Goal: Task Accomplishment & Management: Manage account settings

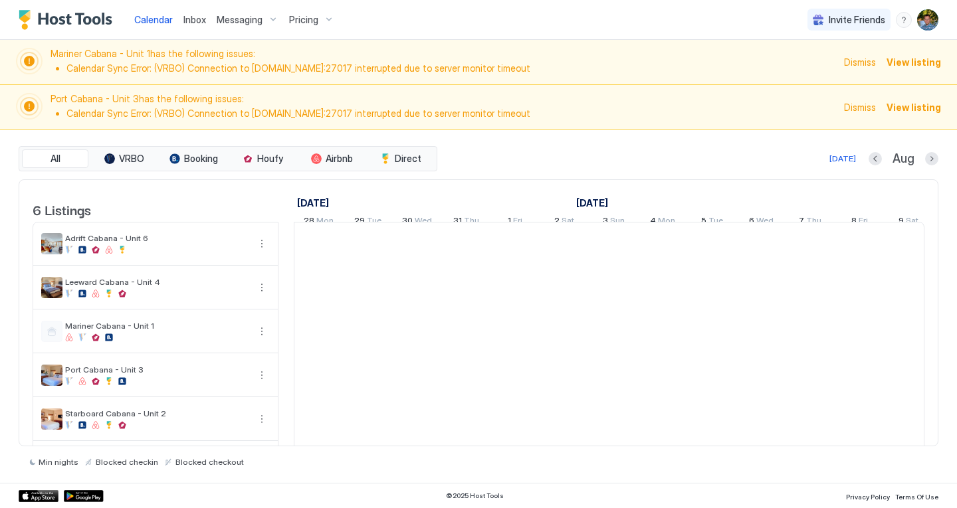
scroll to position [0, 738]
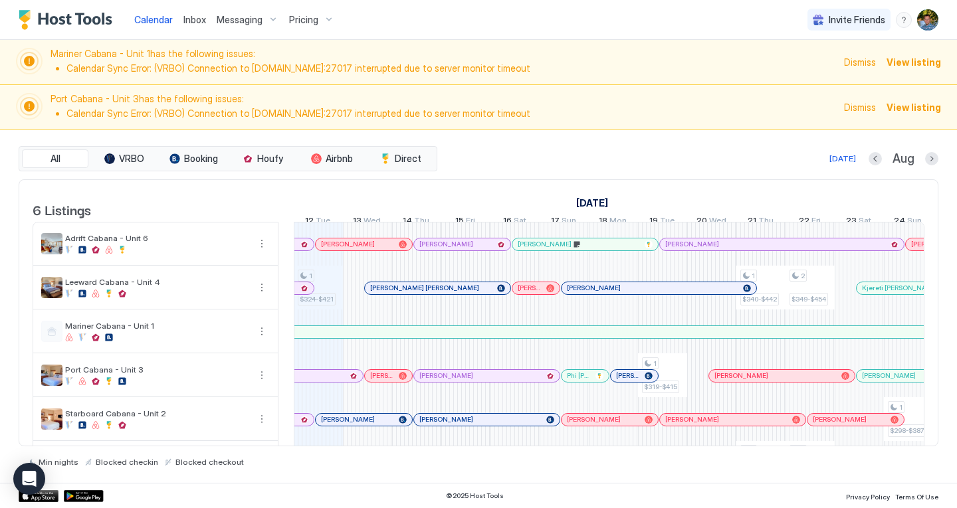
click at [863, 61] on span "Dismiss" at bounding box center [860, 62] width 32 height 14
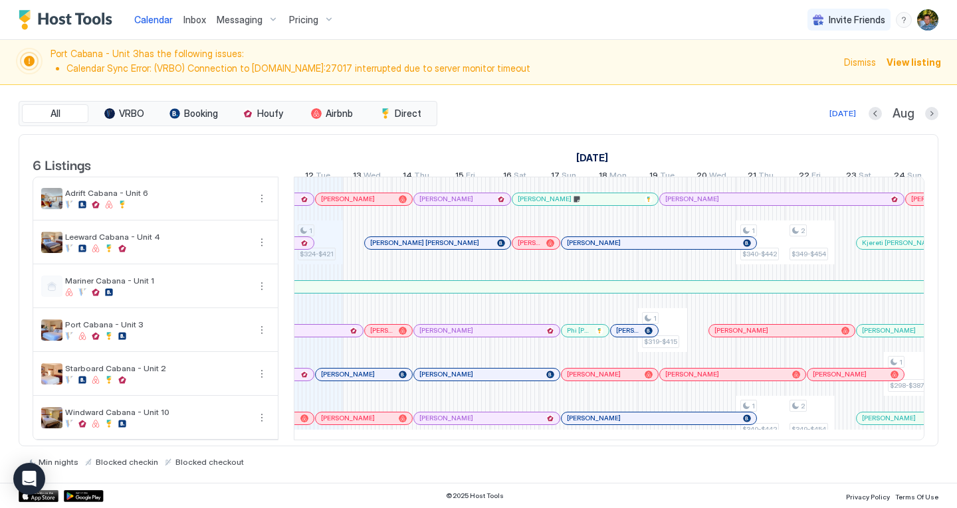
click at [863, 61] on span "Dismiss" at bounding box center [860, 62] width 32 height 14
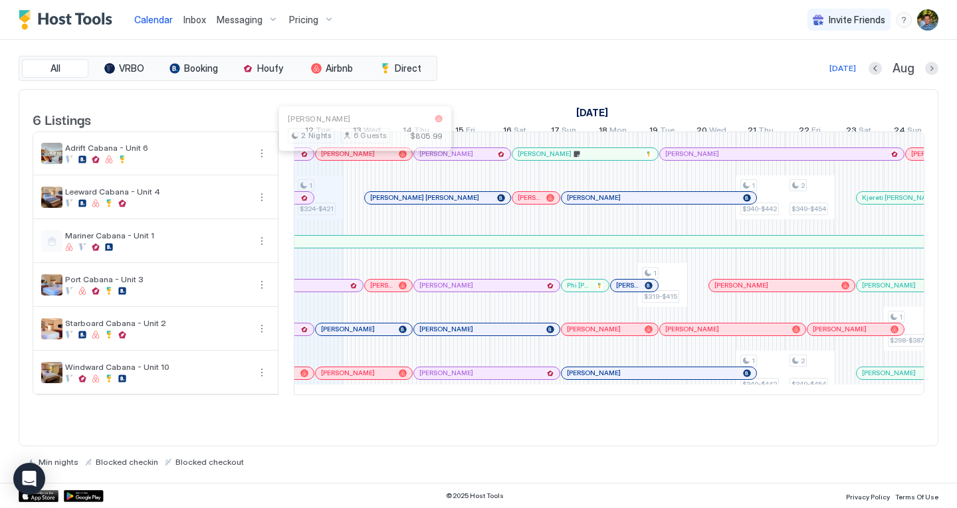
click at [361, 159] on div at bounding box center [360, 154] width 11 height 11
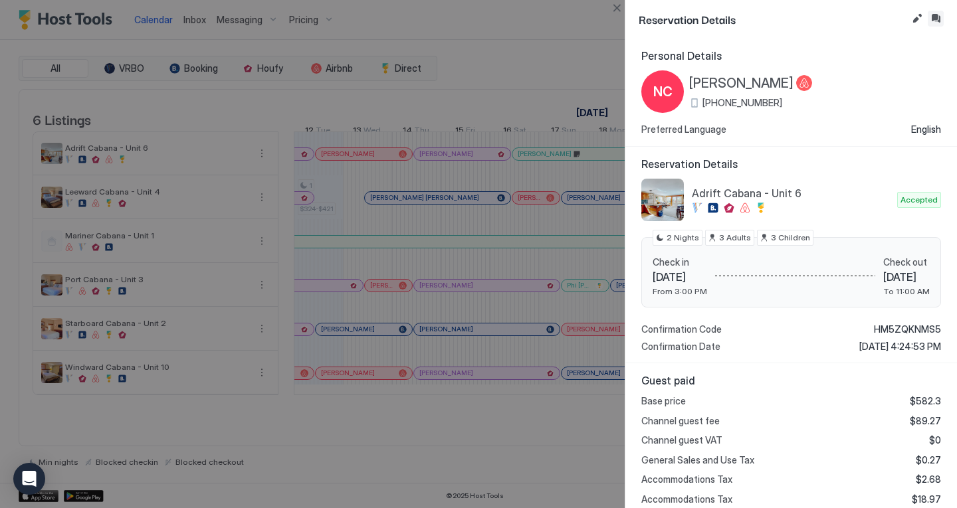
click at [934, 17] on button "Inbox" at bounding box center [935, 19] width 16 height 16
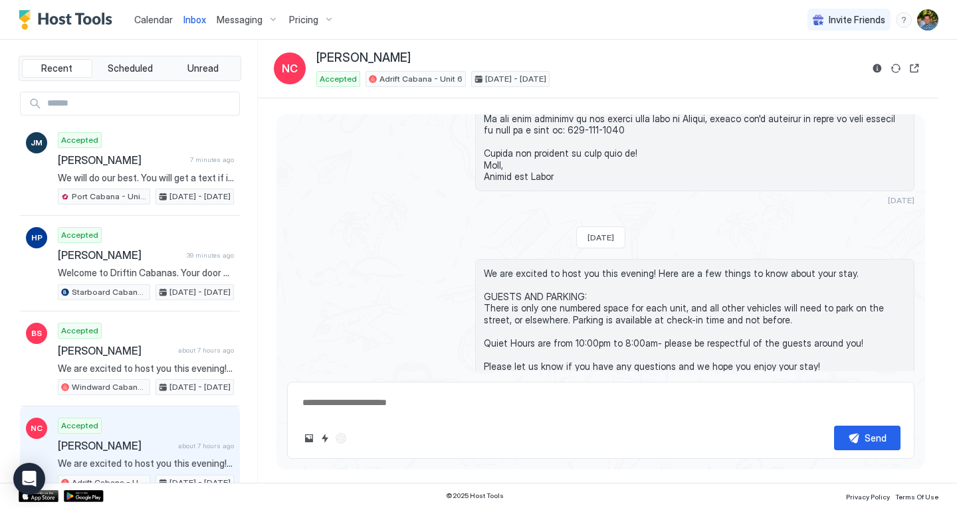
scroll to position [865, 0]
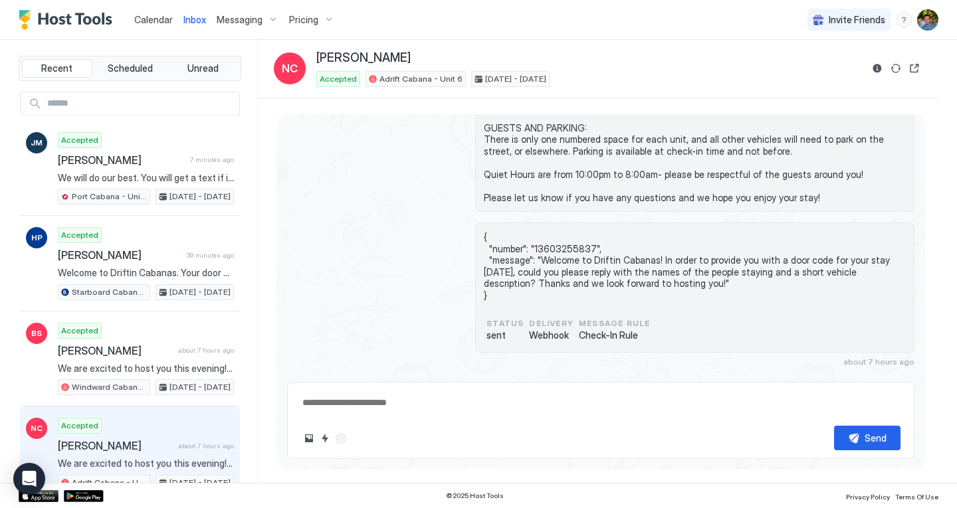
click at [852, 379] on div "Scheduled Messages" at bounding box center [854, 386] width 90 height 14
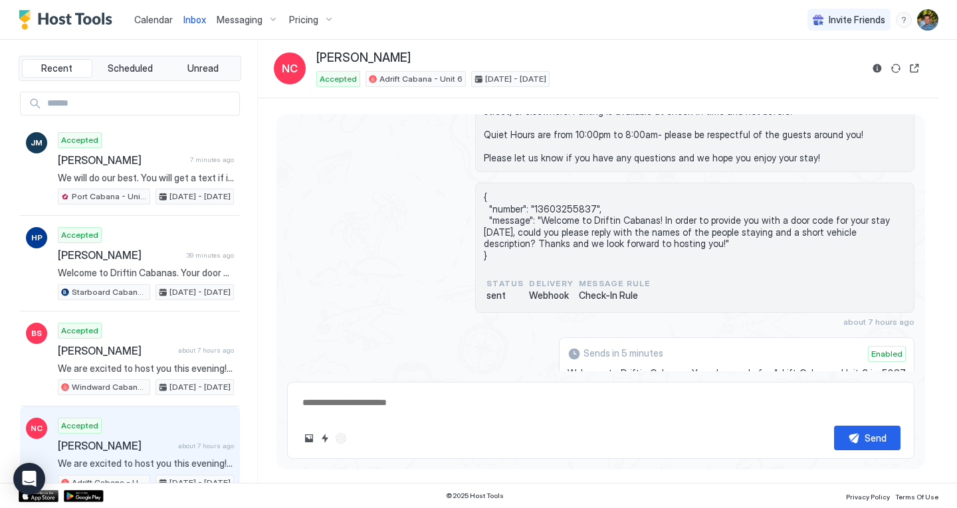
scroll to position [904, 0]
click at [158, 18] on span "Calendar" at bounding box center [153, 19] width 39 height 11
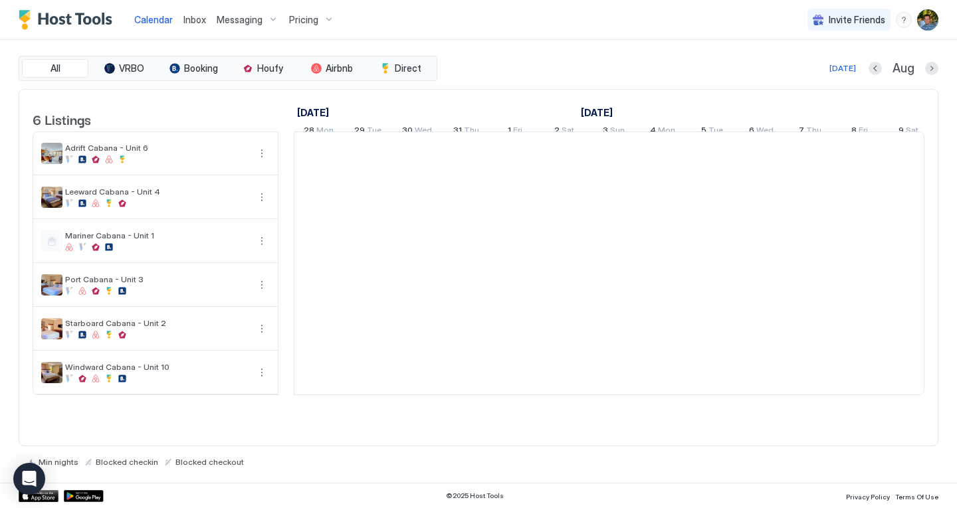
scroll to position [0, 738]
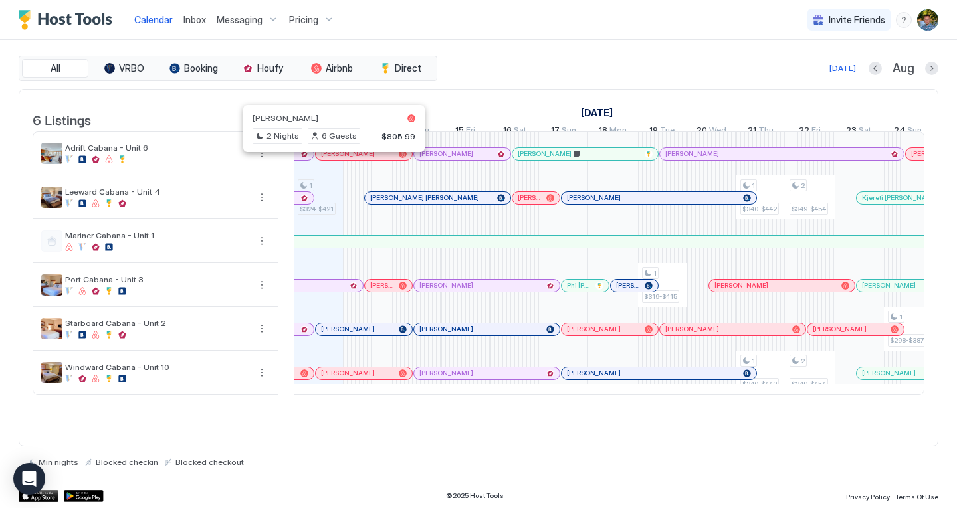
click at [329, 159] on div at bounding box center [329, 154] width 11 height 11
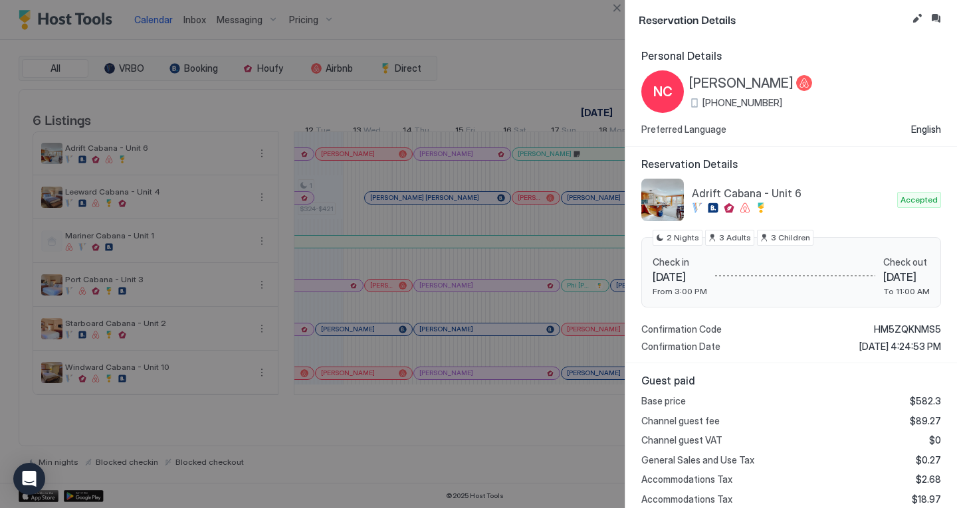
click at [939, 9] on div "Reservation Details" at bounding box center [791, 19] width 332 height 39
click at [937, 14] on button "Inbox" at bounding box center [935, 19] width 16 height 16
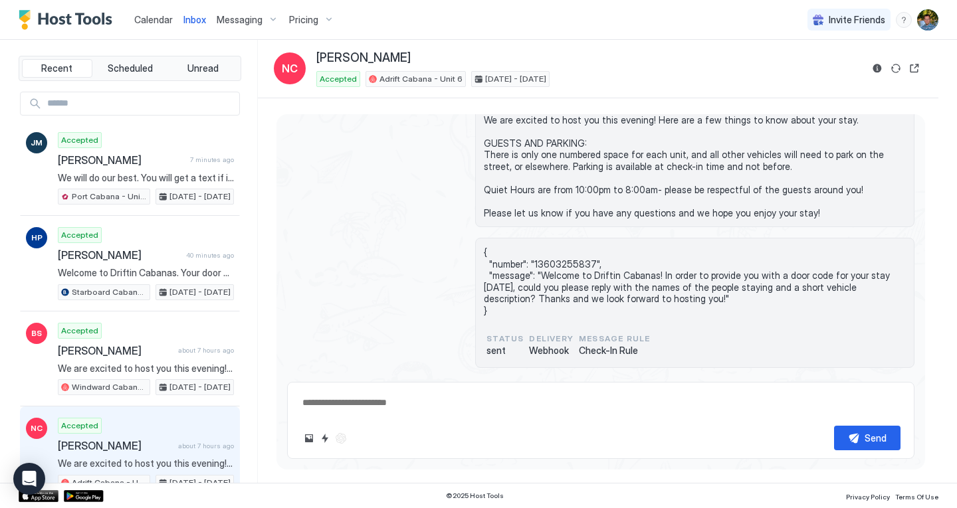
scroll to position [865, 0]
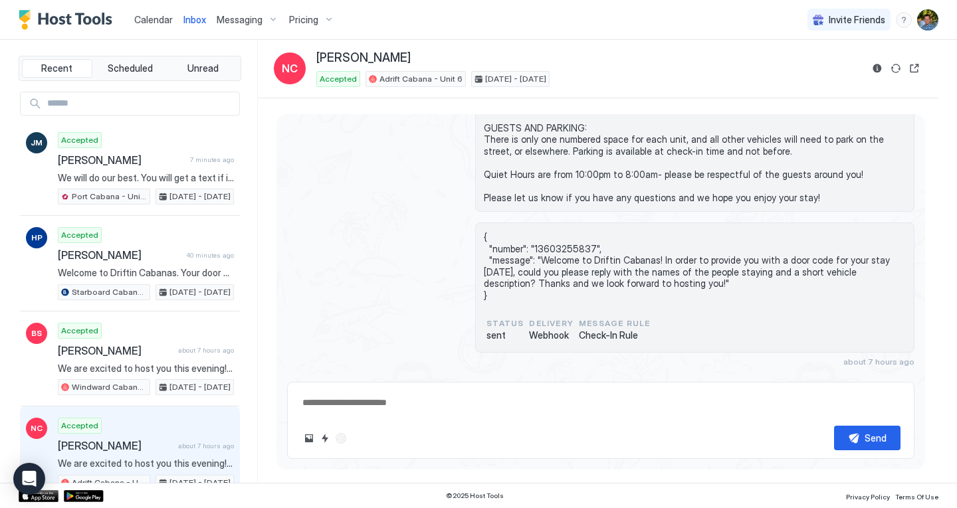
click at [862, 379] on div "Scheduled Messages" at bounding box center [854, 386] width 90 height 14
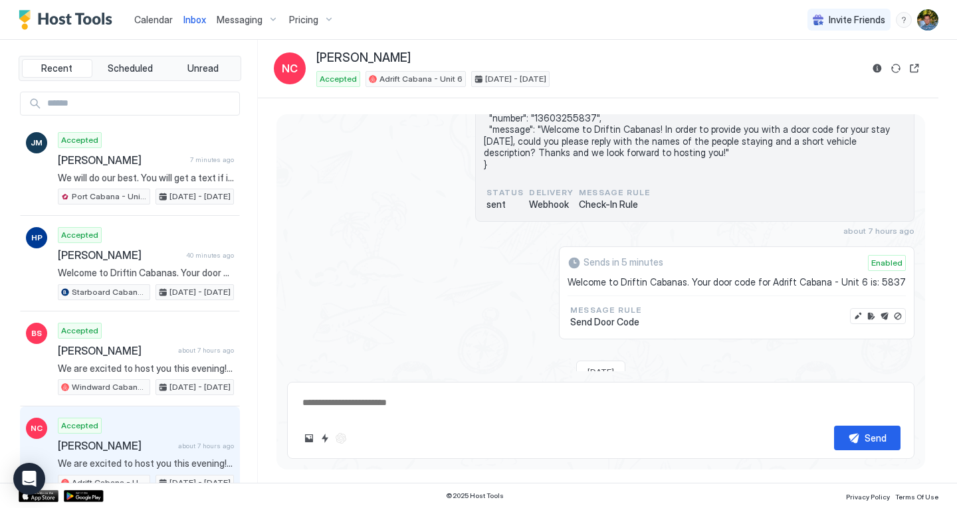
scroll to position [989, 0]
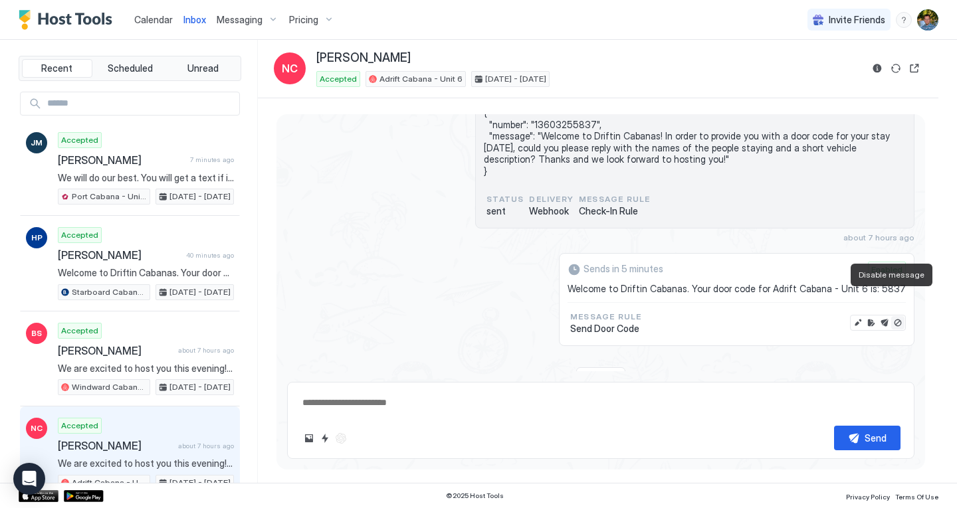
click at [891, 316] on button "Disable message" at bounding box center [897, 322] width 13 height 13
type textarea "*"
